Goal: Task Accomplishment & Management: Manage account settings

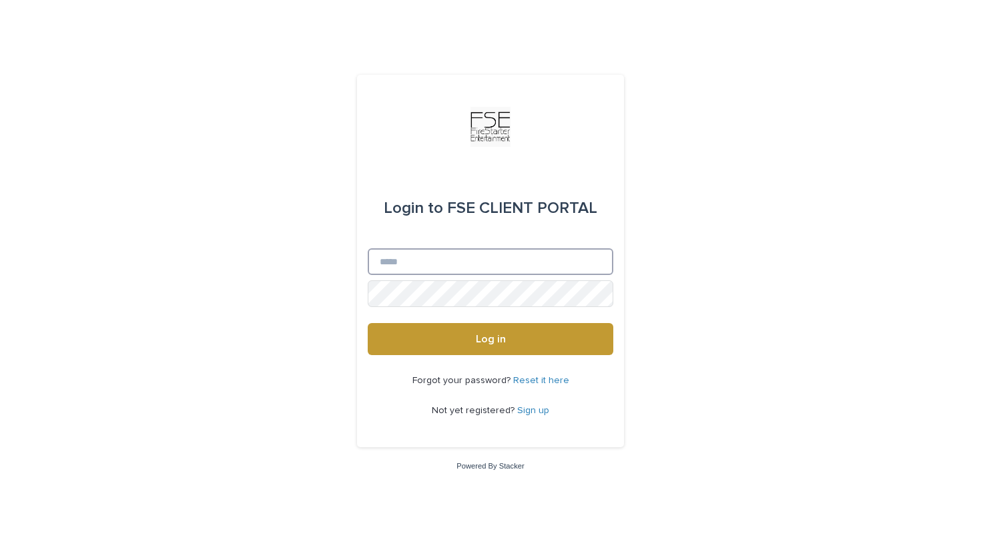
type input "**********"
click at [491, 340] on button "Log in" at bounding box center [491, 339] width 246 height 32
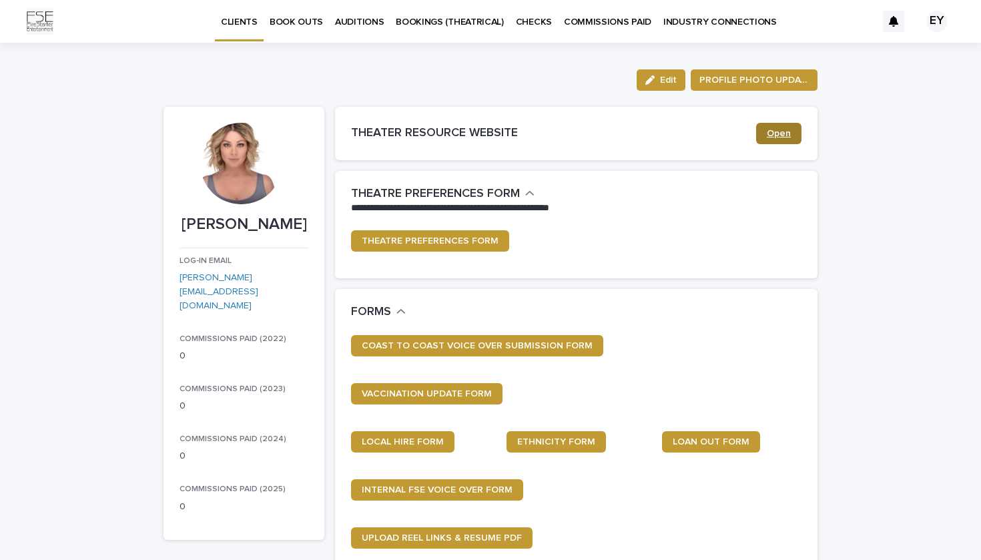
click at [772, 140] on link "Open" at bounding box center [778, 133] width 45 height 21
click at [664, 78] on span "Edit" at bounding box center [668, 79] width 17 height 9
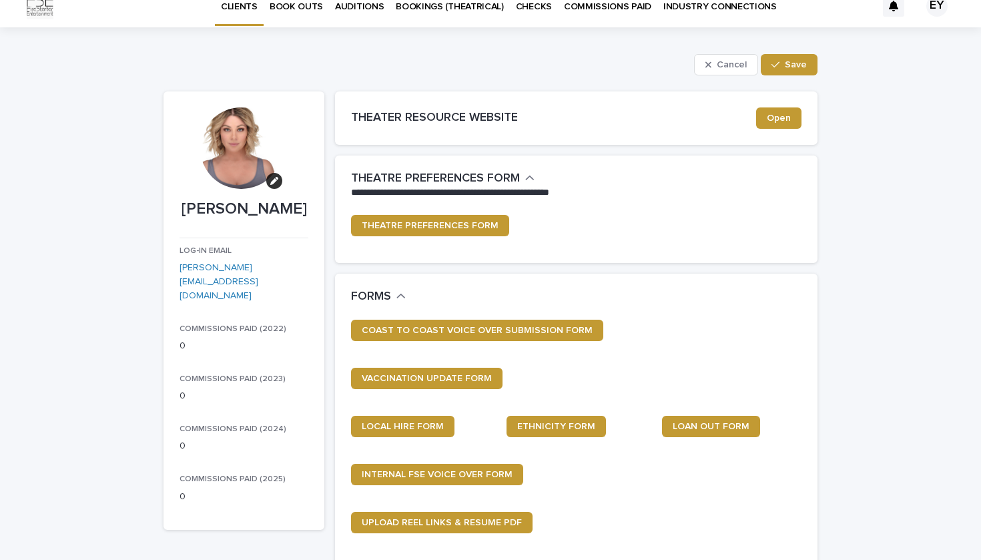
scroll to position [25, 0]
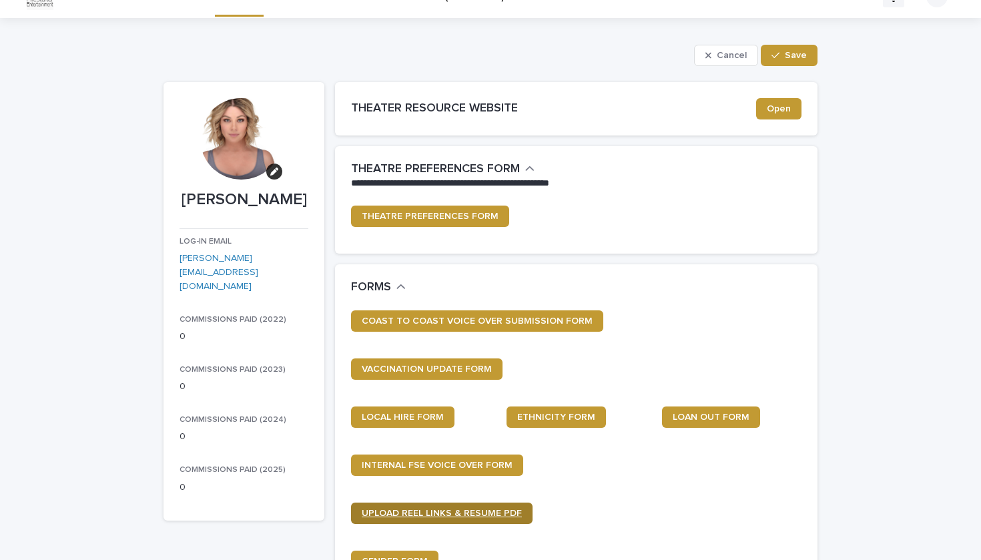
click at [475, 509] on span "UPLOAD REEL LINKS & RESUME PDF" at bounding box center [442, 513] width 160 height 9
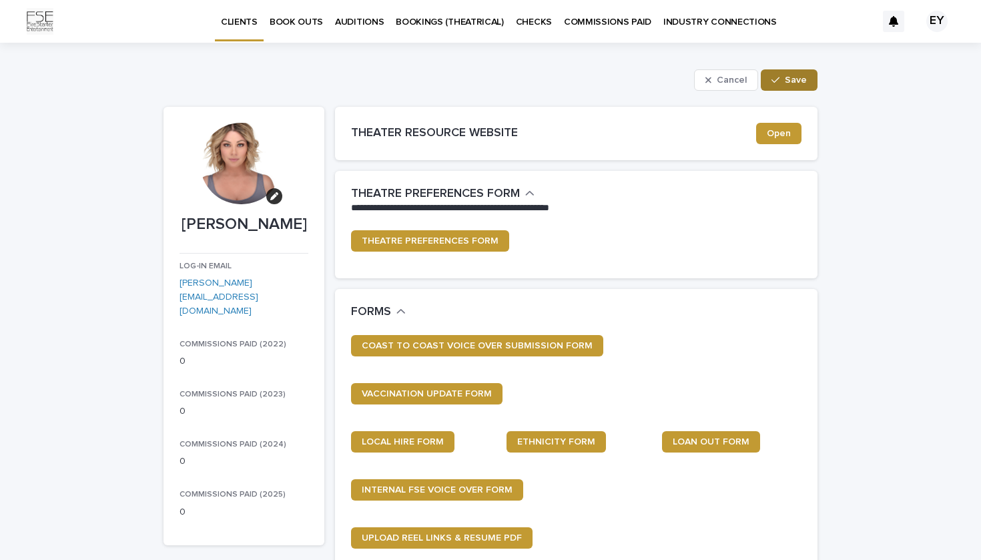
scroll to position [0, 0]
click at [809, 82] on button "Save" at bounding box center [789, 79] width 57 height 21
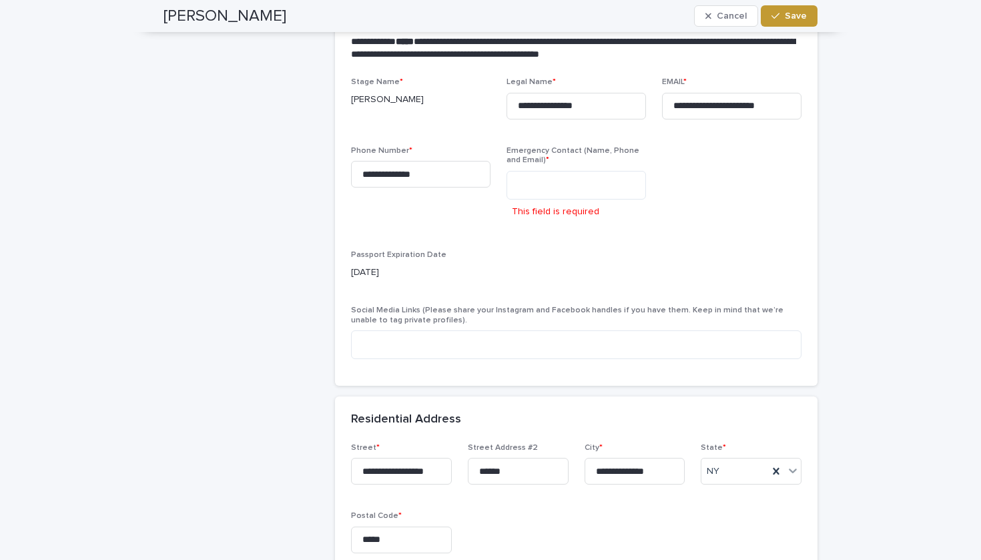
scroll to position [602, 0]
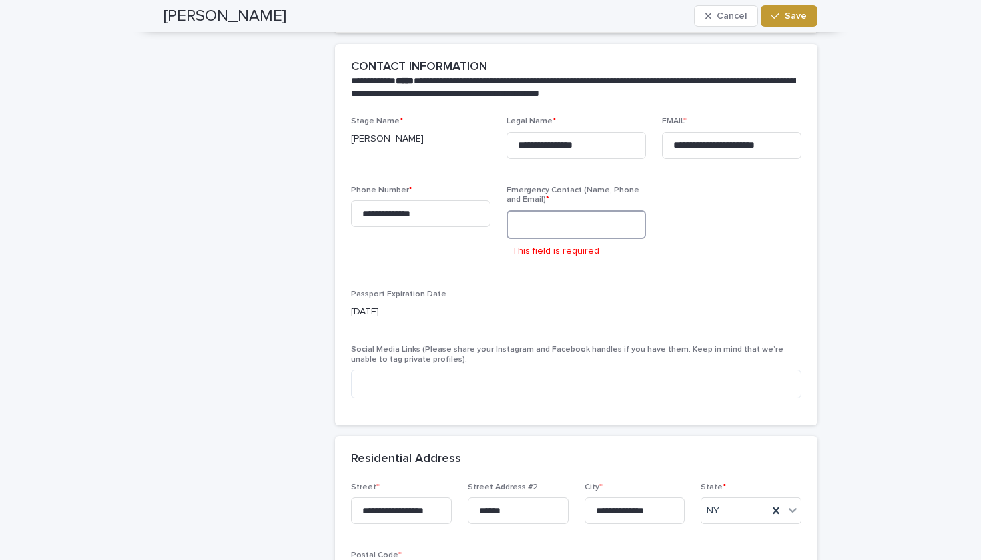
click at [612, 224] on textarea at bounding box center [577, 224] width 140 height 29
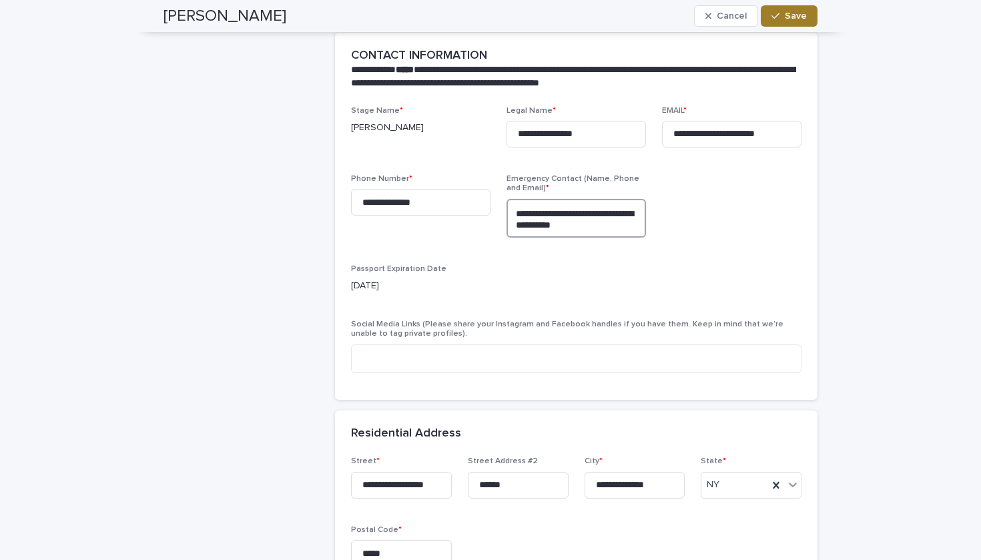
type textarea "**********"
click at [803, 15] on span "Save" at bounding box center [796, 15] width 22 height 9
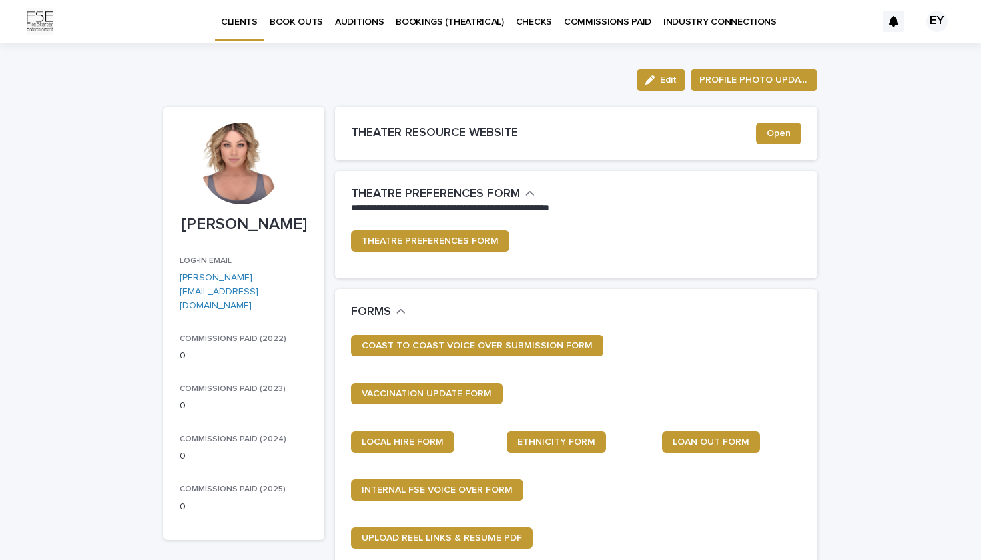
scroll to position [0, 0]
